Goal: Information Seeking & Learning: Learn about a topic

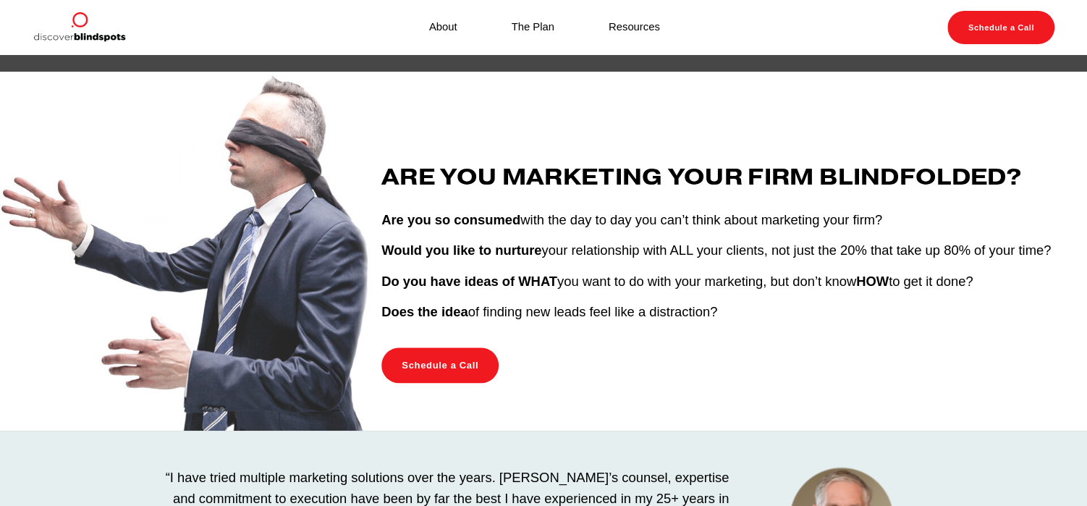
scroll to position [411, 0]
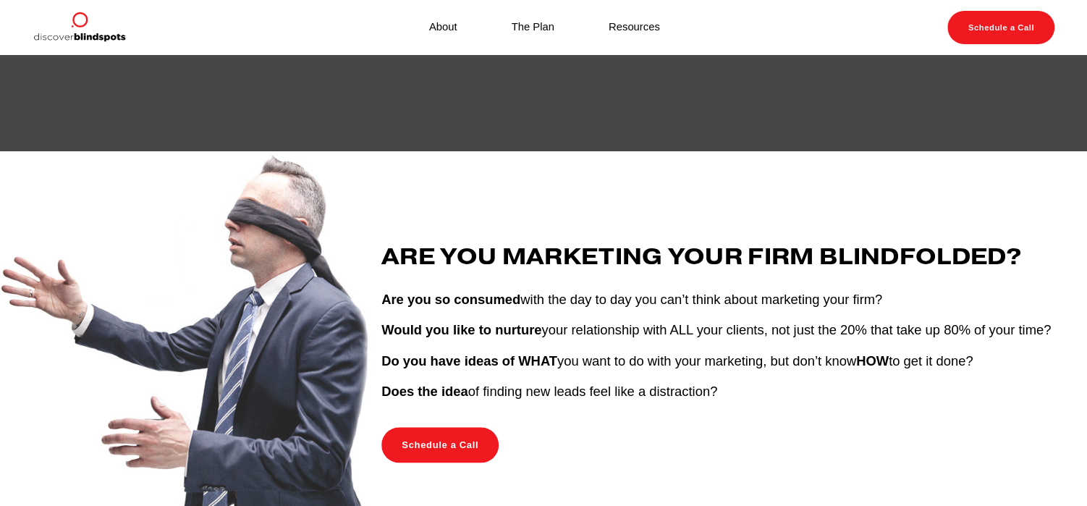
click at [646, 30] on link "Resources" at bounding box center [634, 28] width 51 height 20
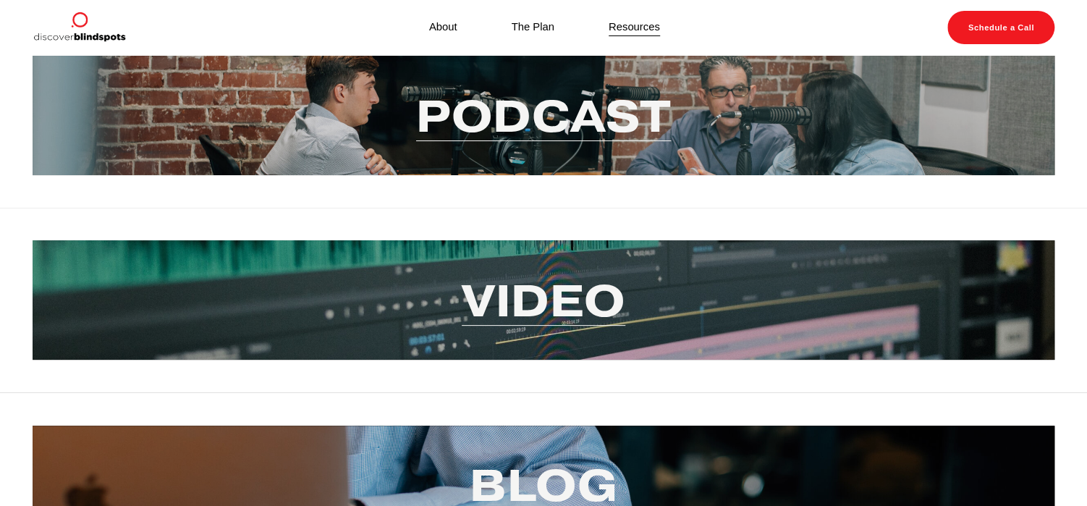
drag, startPoint x: 589, startPoint y: 304, endPoint x: 734, endPoint y: 301, distance: 144.8
click at [590, 304] on link "Video" at bounding box center [544, 300] width 164 height 58
